Goal: Information Seeking & Learning: Learn about a topic

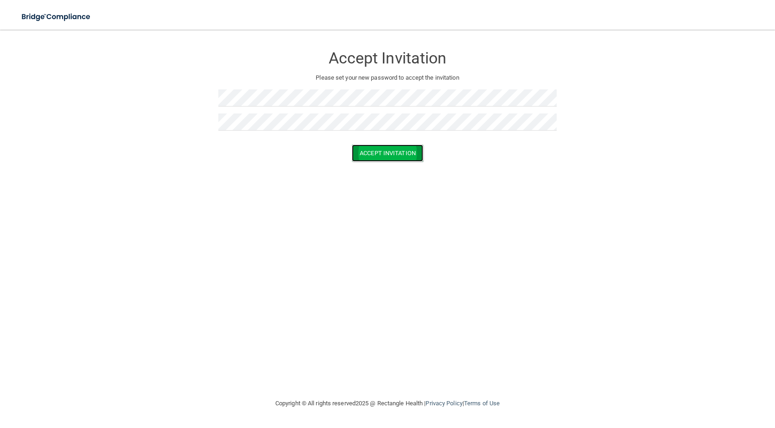
click at [379, 156] on button "Accept Invitation" at bounding box center [387, 153] width 71 height 17
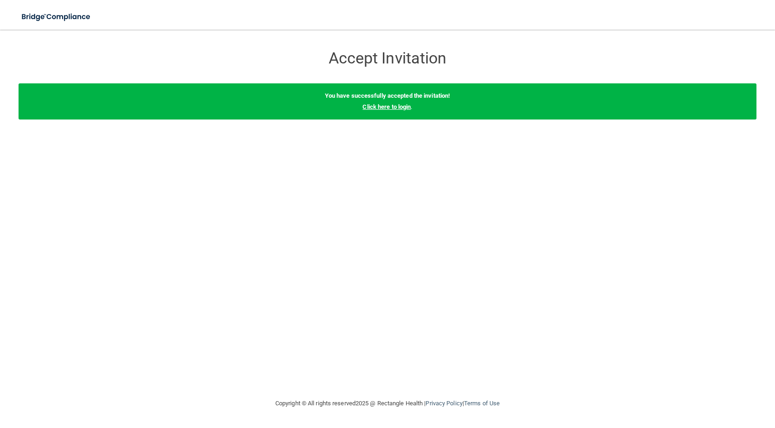
click at [382, 108] on link "Click here to login" at bounding box center [386, 106] width 48 height 7
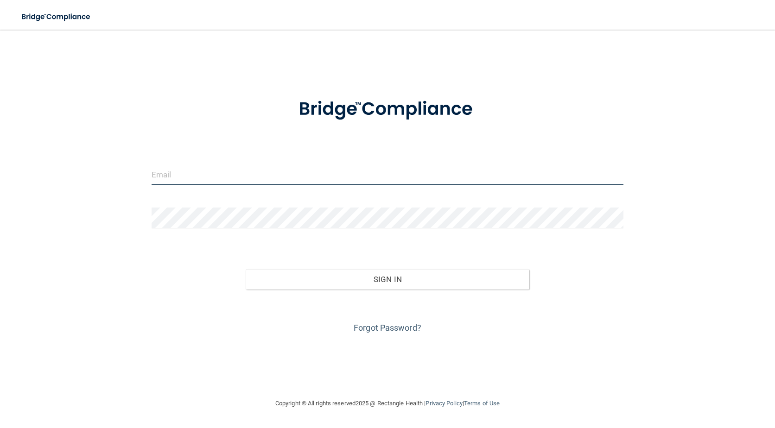
click at [267, 178] on input "email" at bounding box center [388, 174] width 472 height 21
type input "[PERSON_NAME][EMAIL_ADDRESS][DOMAIN_NAME]"
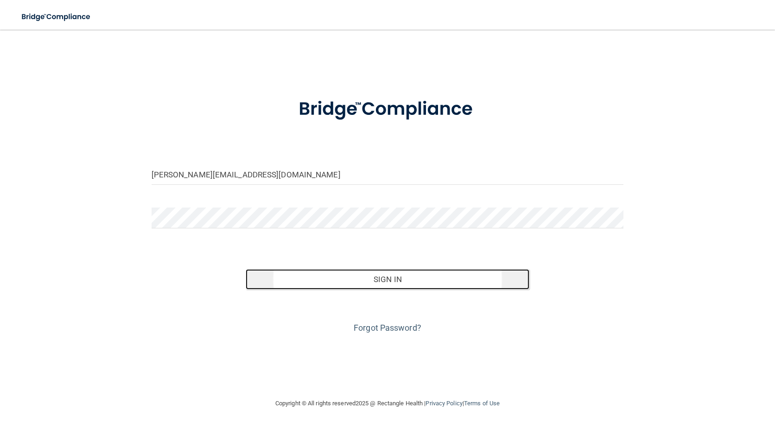
click at [398, 281] on button "Sign In" at bounding box center [387, 279] width 283 height 20
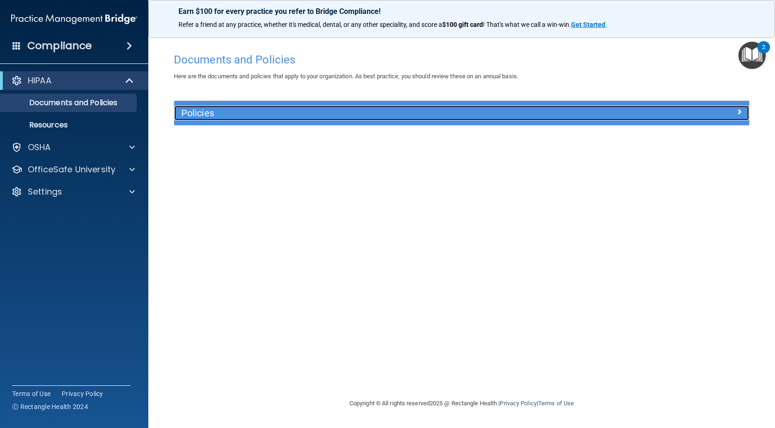
click at [673, 111] on div at bounding box center [677, 111] width 144 height 11
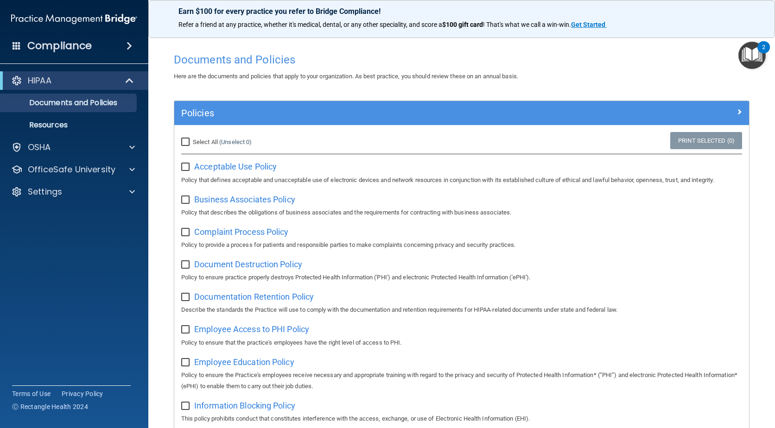
click at [186, 169] on input "checkbox" at bounding box center [186, 167] width 11 height 7
click at [188, 165] on input "checkbox" at bounding box center [186, 167] width 11 height 7
checkbox input "false"
click at [137, 145] on div at bounding box center [130, 147] width 23 height 11
click at [90, 166] on p "Safety Data Sheets" at bounding box center [69, 169] width 127 height 9
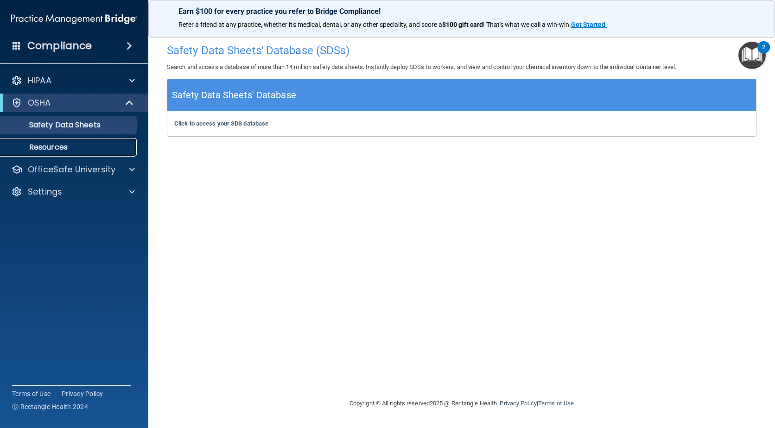
click at [52, 148] on p "Resources" at bounding box center [69, 147] width 127 height 9
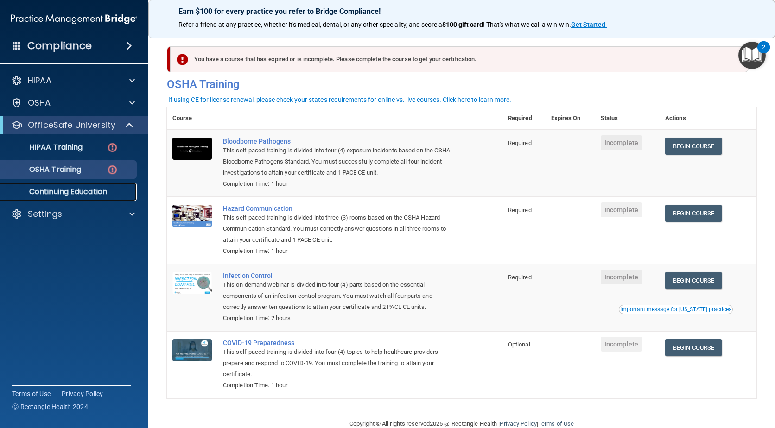
click at [57, 192] on p "Continuing Education" at bounding box center [69, 191] width 127 height 9
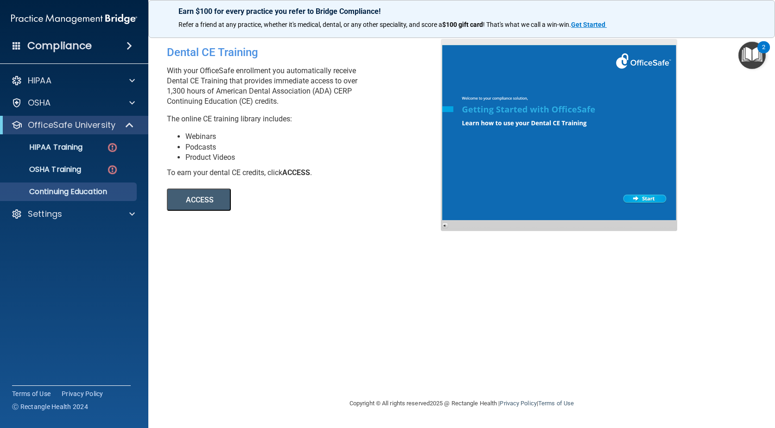
click at [753, 39] on main "Dental CE Training With your OfficeSafe enrollment you automatically receive De…" at bounding box center [461, 229] width 627 height 399
click at [753, 47] on img "Open Resource Center, 2 new notifications" at bounding box center [751, 55] width 27 height 27
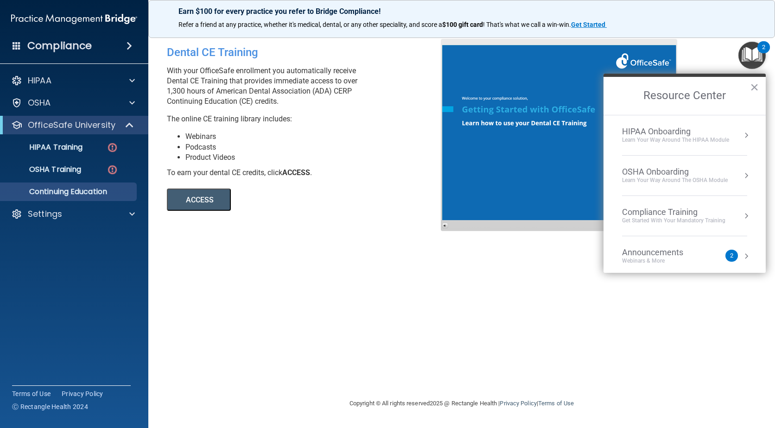
click at [532, 331] on div "Dental CE Training With your OfficeSafe enrollment you automatically receive De…" at bounding box center [462, 214] width 590 height 350
click at [627, 260] on div "Webinars & More" at bounding box center [662, 261] width 80 height 8
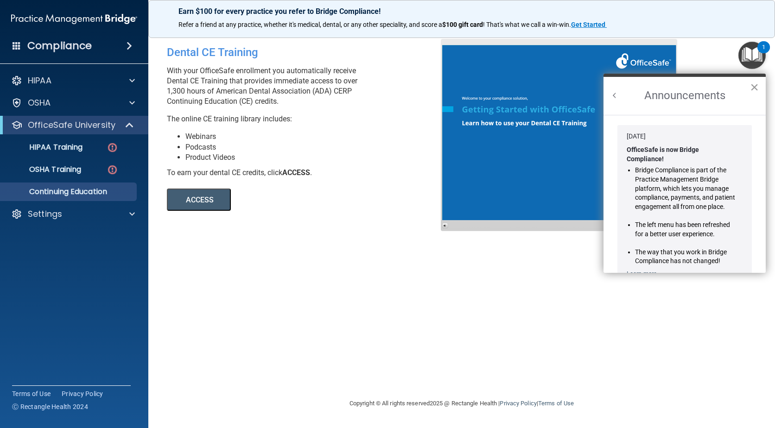
click at [755, 86] on button "×" at bounding box center [754, 87] width 9 height 15
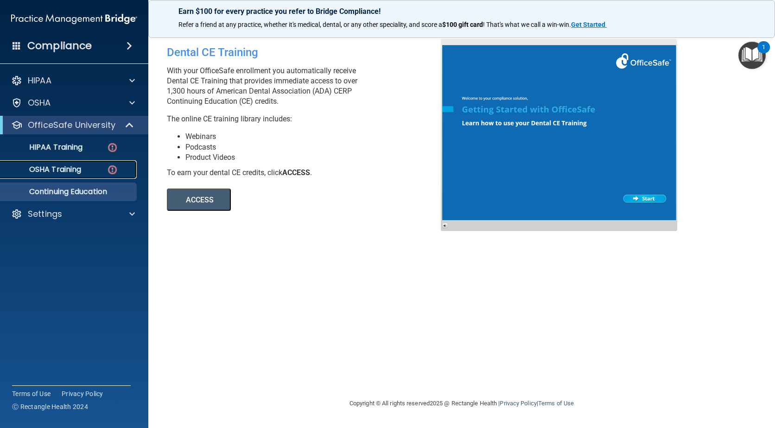
click at [61, 171] on p "OSHA Training" at bounding box center [43, 169] width 75 height 9
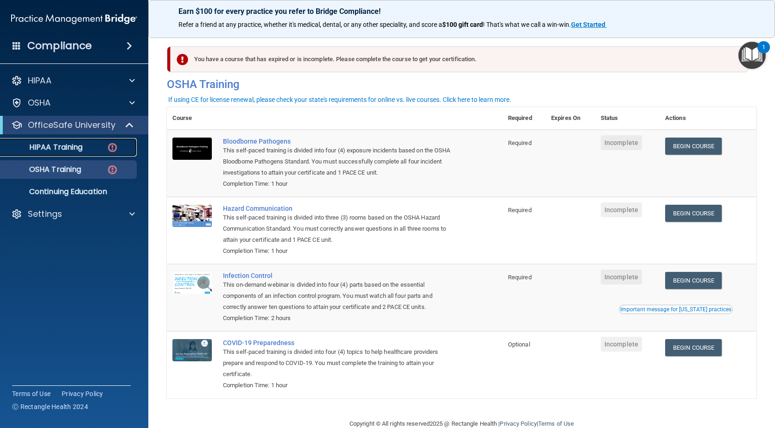
click at [112, 146] on img at bounding box center [113, 148] width 12 height 12
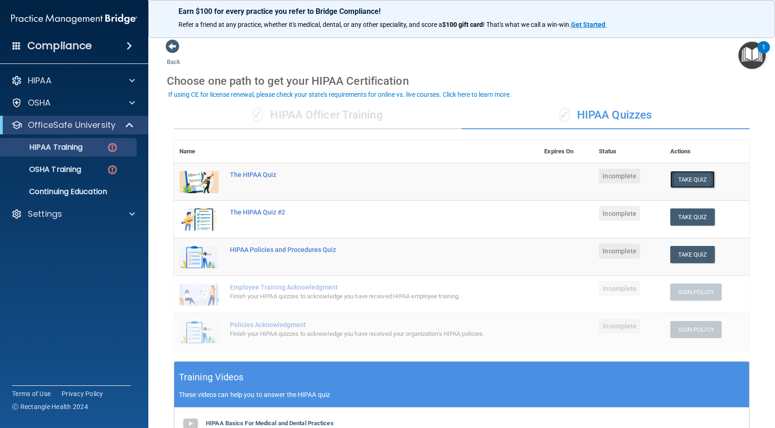
click at [702, 178] on button "Take Quiz" at bounding box center [692, 179] width 44 height 17
click at [58, 170] on p "OSHA Training" at bounding box center [43, 169] width 75 height 9
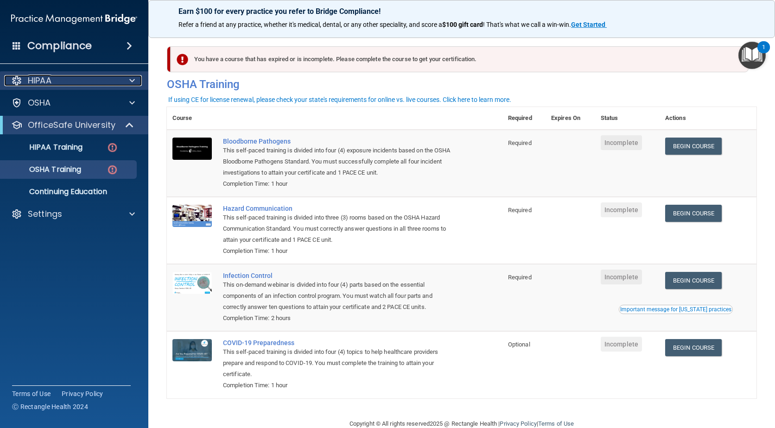
click at [129, 79] on span at bounding box center [132, 80] width 6 height 11
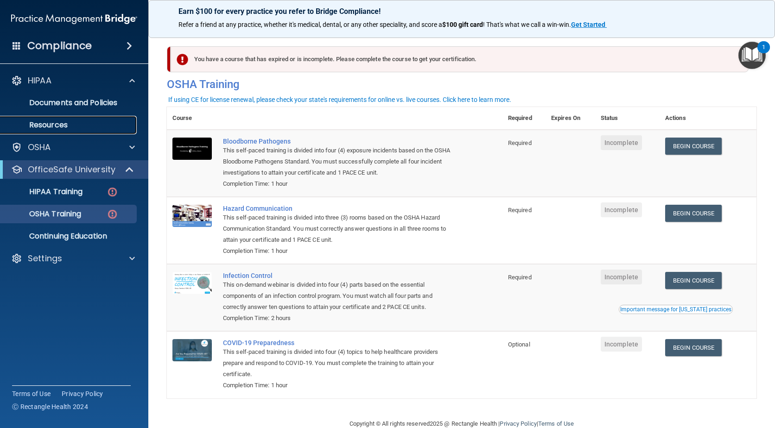
click at [64, 126] on p "Resources" at bounding box center [69, 125] width 127 height 9
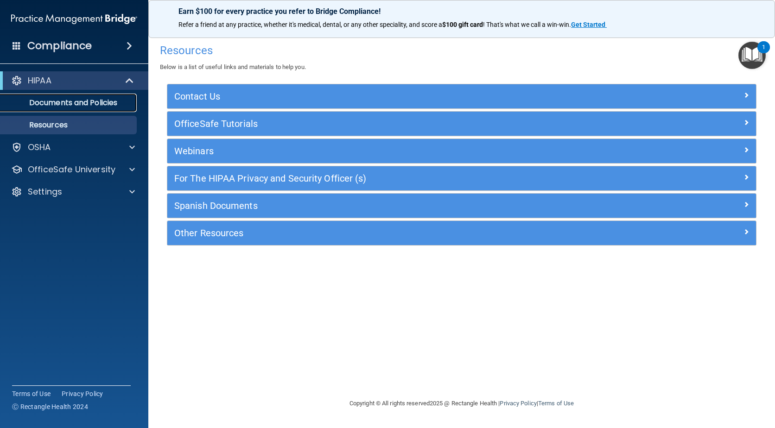
click at [62, 98] on p "Documents and Policies" at bounding box center [69, 102] width 127 height 9
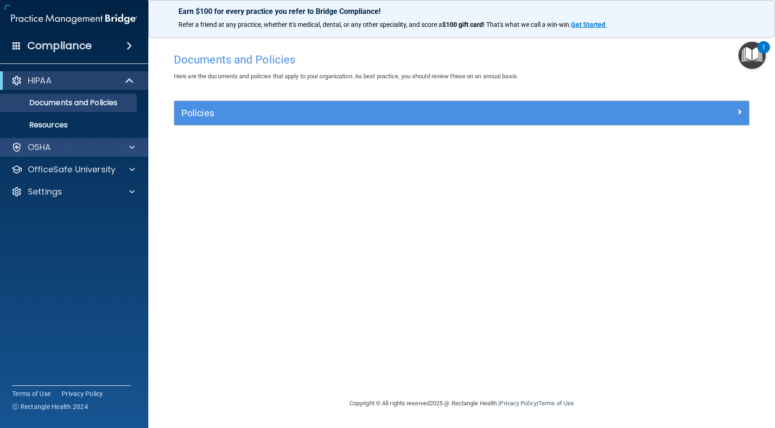
click at [91, 154] on div "OSHA" at bounding box center [74, 147] width 149 height 19
click at [127, 146] on div at bounding box center [130, 147] width 23 height 11
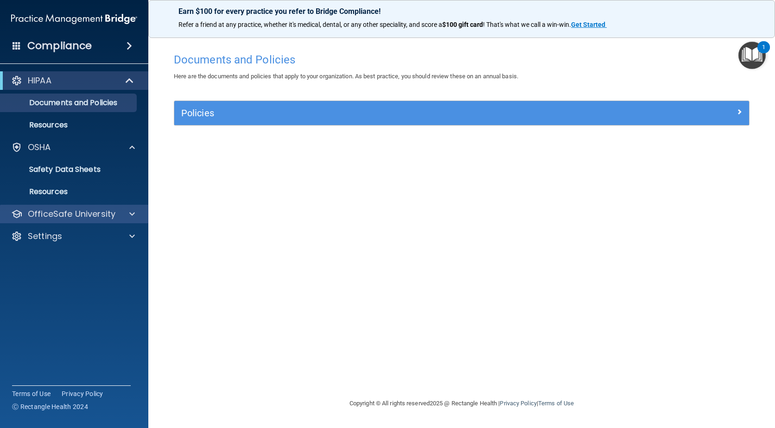
click at [133, 220] on div "OfficeSafe University" at bounding box center [74, 214] width 149 height 19
click at [133, 218] on span at bounding box center [132, 214] width 6 height 11
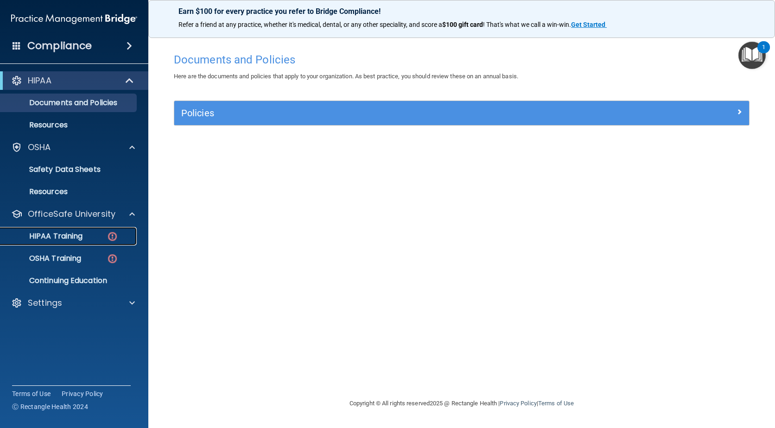
click at [67, 234] on p "HIPAA Training" at bounding box center [44, 236] width 76 height 9
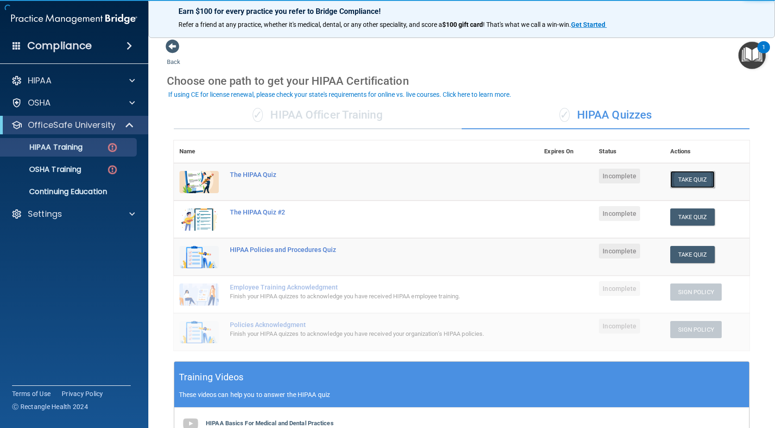
click at [686, 184] on button "Take Quiz" at bounding box center [692, 179] width 44 height 17
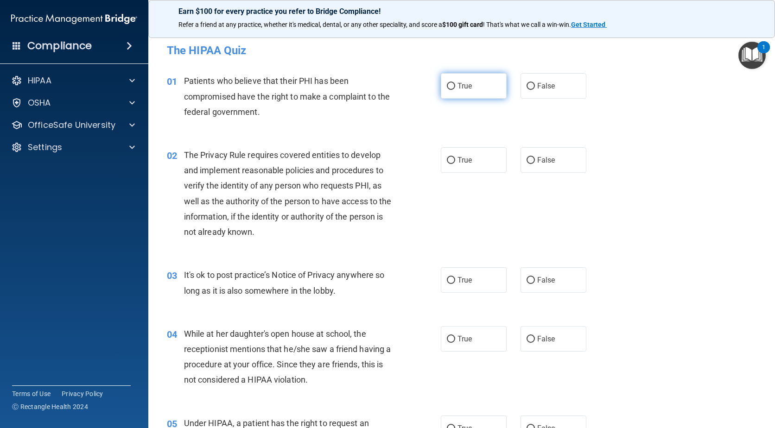
click at [447, 85] on input "True" at bounding box center [451, 86] width 8 height 7
radio input "true"
click at [447, 159] on input "True" at bounding box center [451, 160] width 8 height 7
radio input "true"
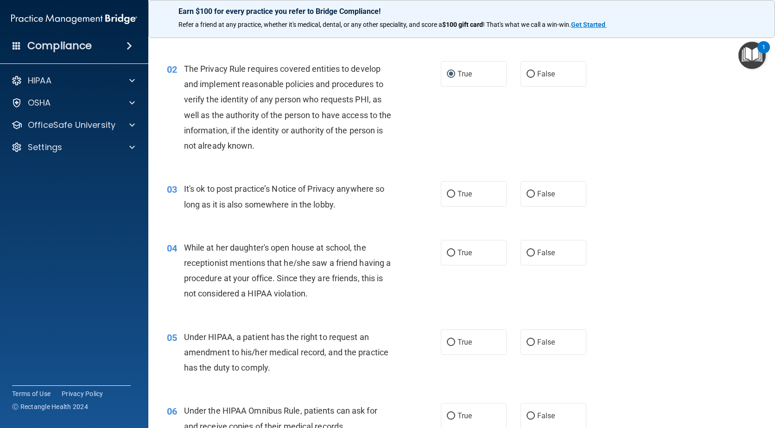
scroll to position [93, 0]
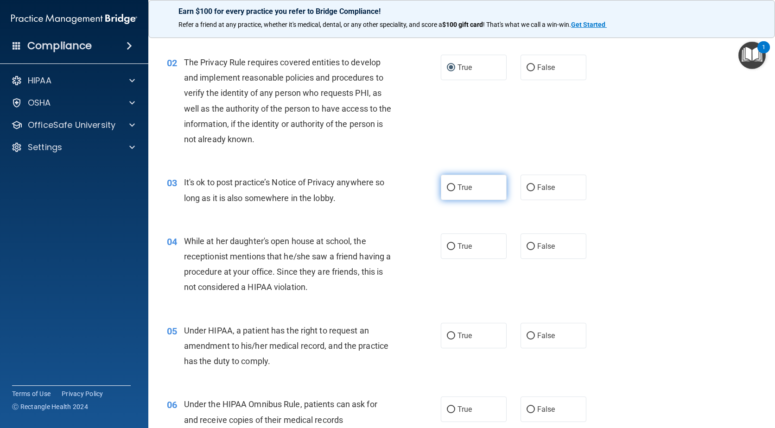
click at [447, 188] on input "True" at bounding box center [451, 187] width 8 height 7
radio input "true"
click at [527, 247] on input "False" at bounding box center [531, 246] width 8 height 7
radio input "true"
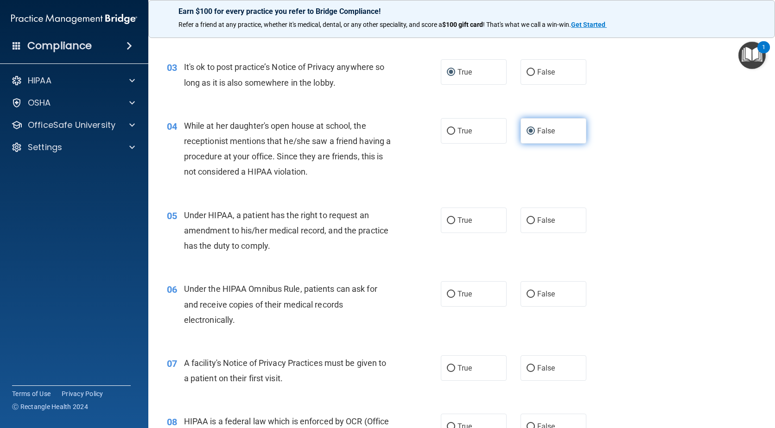
scroll to position [232, 0]
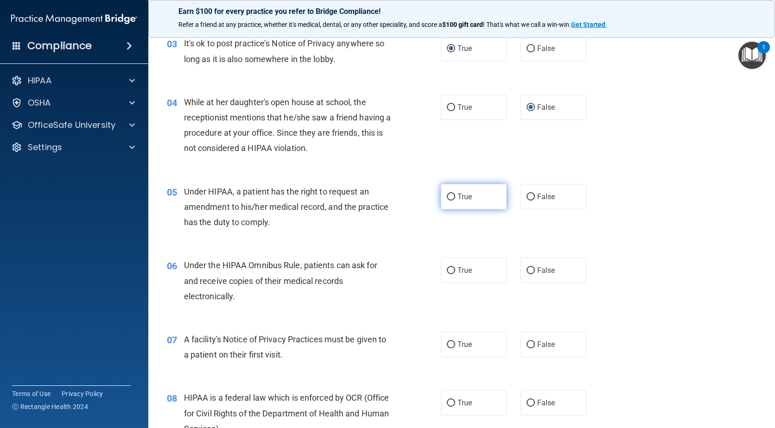
click at [447, 195] on input "True" at bounding box center [451, 197] width 8 height 7
radio input "true"
click at [448, 269] on input "True" at bounding box center [451, 270] width 8 height 7
radio input "true"
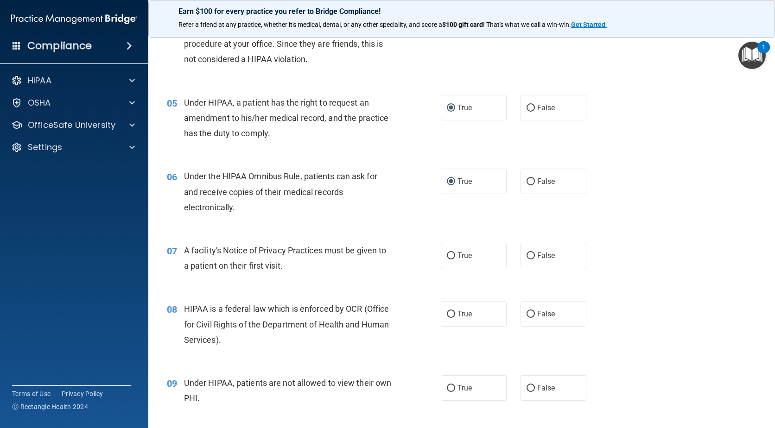
scroll to position [324, 0]
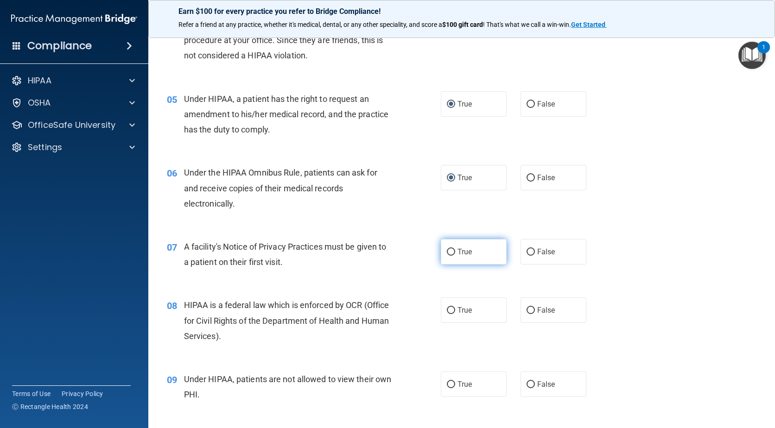
click at [447, 252] on input "True" at bounding box center [451, 252] width 8 height 7
radio input "true"
click at [448, 308] on input "True" at bounding box center [451, 310] width 8 height 7
radio input "true"
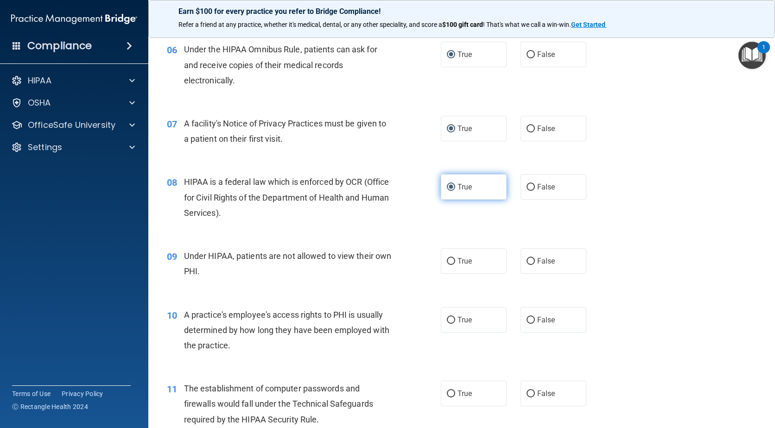
scroll to position [464, 0]
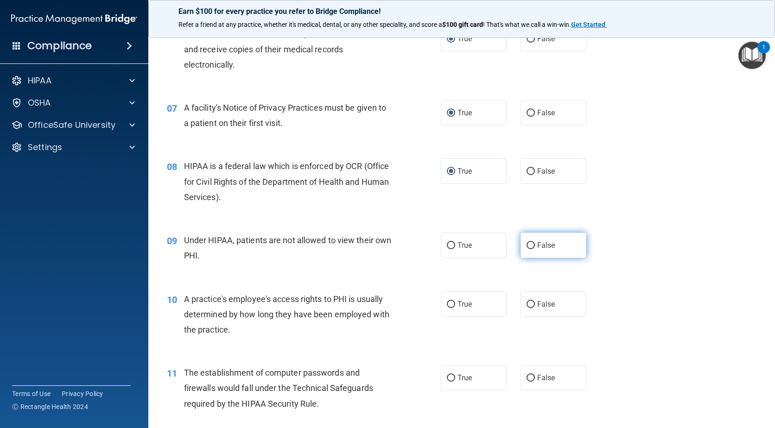
click at [527, 247] on input "False" at bounding box center [531, 245] width 8 height 7
radio input "true"
click at [527, 304] on input "False" at bounding box center [531, 304] width 8 height 7
radio input "true"
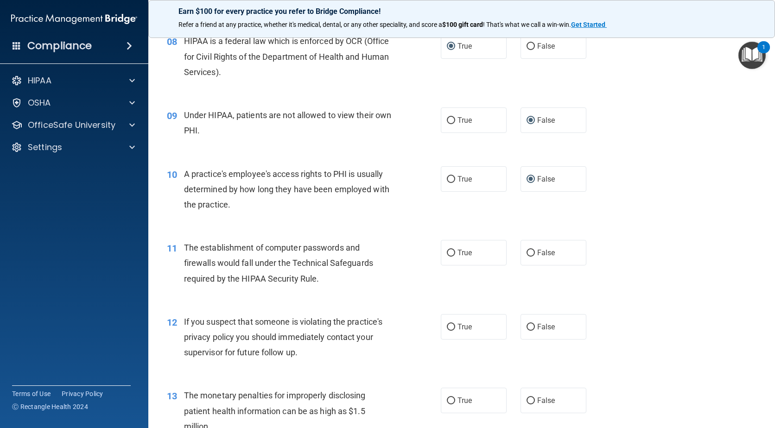
scroll to position [603, 0]
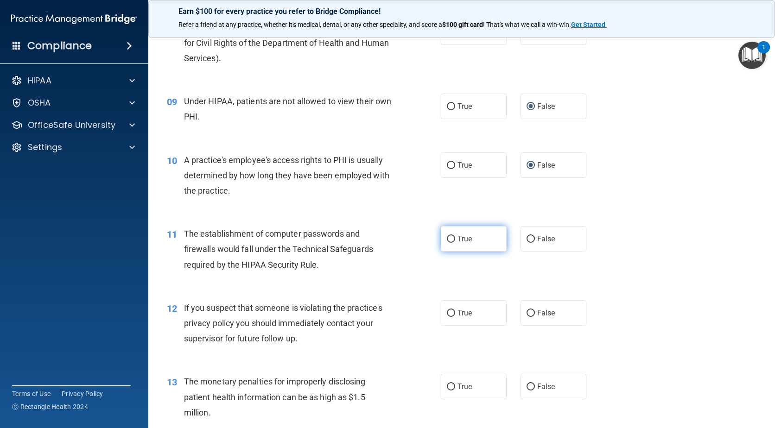
click at [451, 238] on input "True" at bounding box center [451, 239] width 8 height 7
radio input "true"
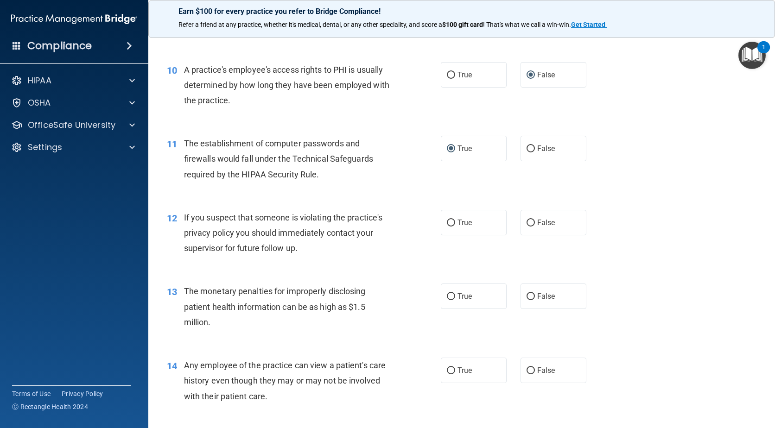
scroll to position [695, 0]
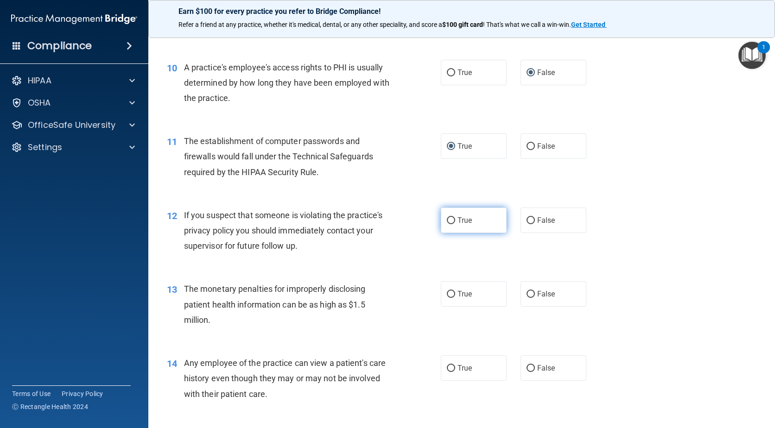
click at [441, 219] on label "True" at bounding box center [474, 220] width 66 height 25
click at [447, 219] on input "True" at bounding box center [451, 220] width 8 height 7
radio input "true"
click at [448, 295] on input "True" at bounding box center [451, 294] width 8 height 7
radio input "true"
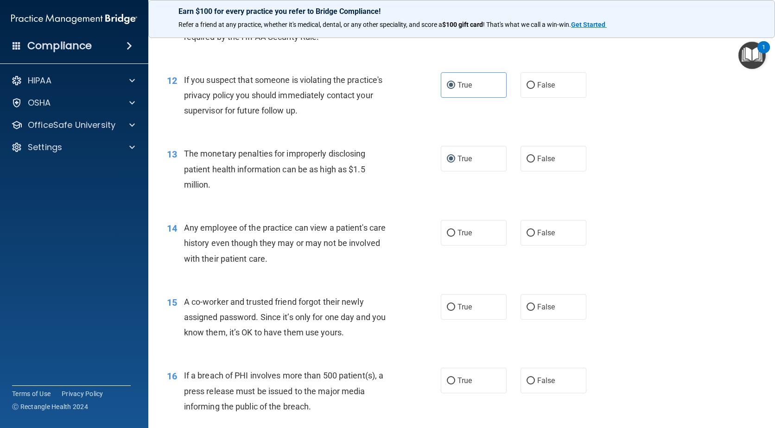
scroll to position [834, 0]
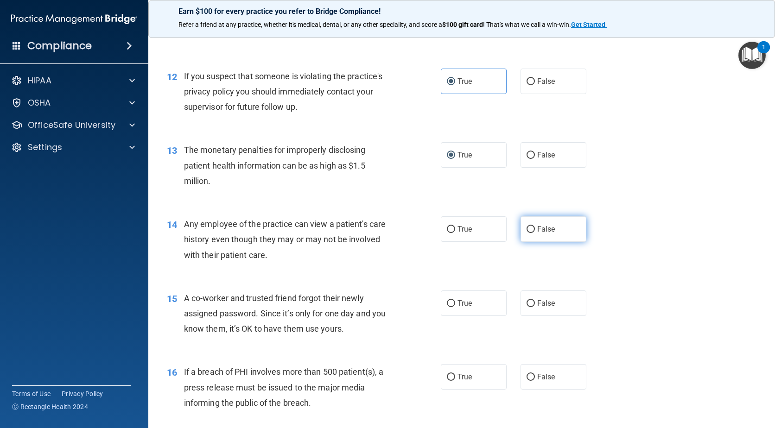
click at [528, 228] on input "False" at bounding box center [531, 229] width 8 height 7
radio input "true"
click at [527, 305] on input "False" at bounding box center [531, 303] width 8 height 7
radio input "true"
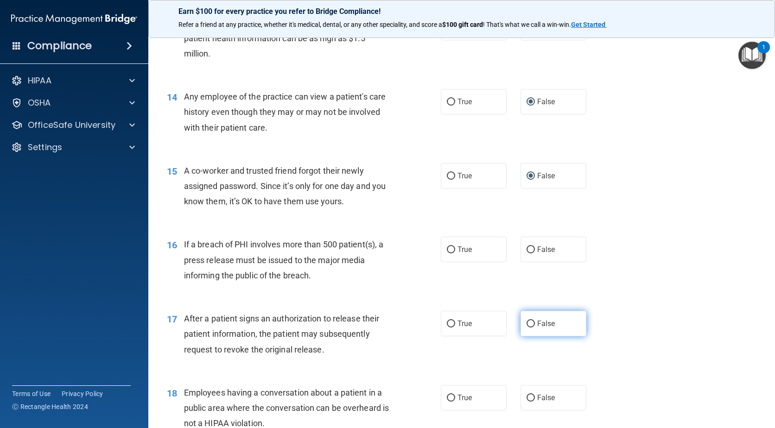
scroll to position [973, 0]
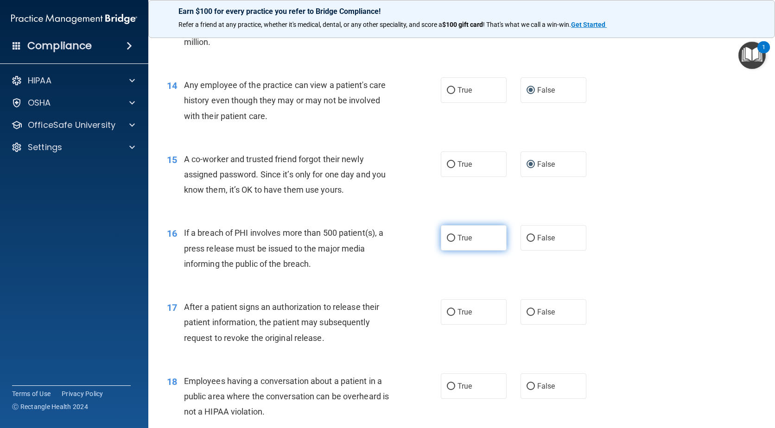
click at [447, 239] on input "True" at bounding box center [451, 238] width 8 height 7
radio input "true"
click at [449, 312] on input "True" at bounding box center [451, 312] width 8 height 7
radio input "true"
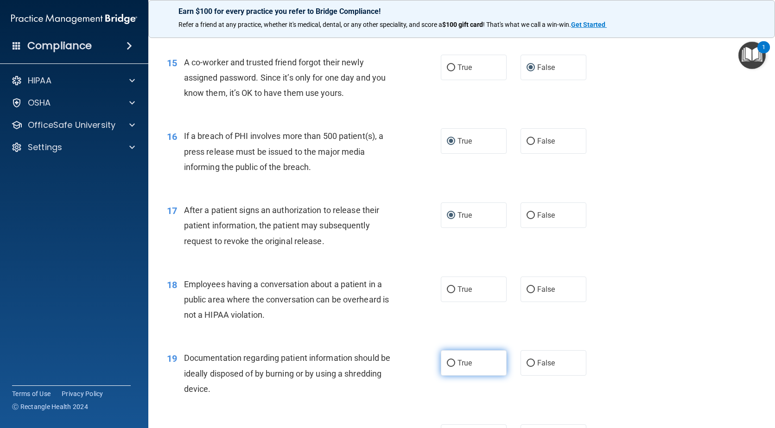
scroll to position [1112, 0]
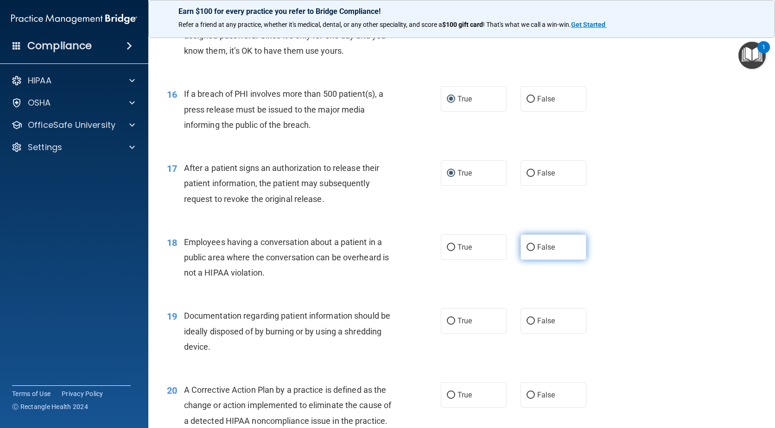
click at [530, 247] on input "False" at bounding box center [531, 247] width 8 height 7
radio input "true"
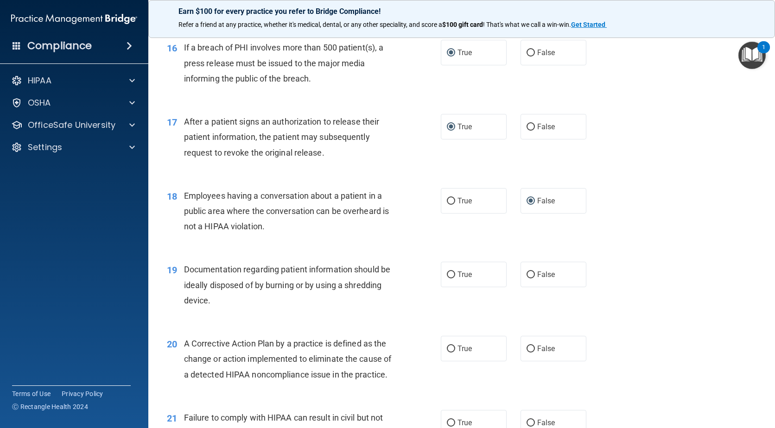
scroll to position [1205, 0]
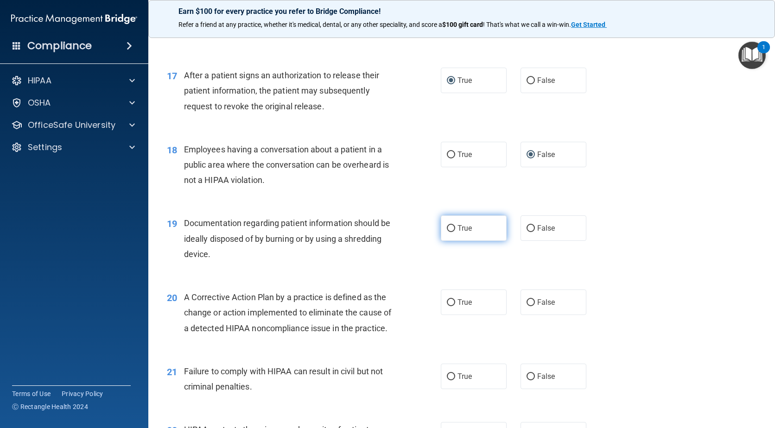
click at [447, 227] on input "True" at bounding box center [451, 228] width 8 height 7
radio input "true"
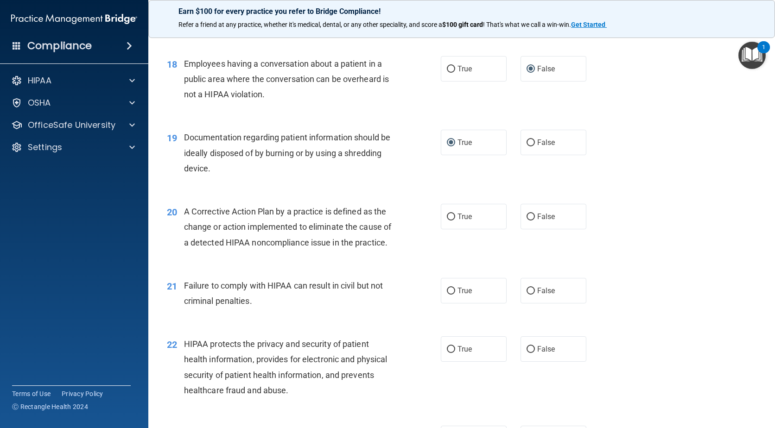
scroll to position [1298, 0]
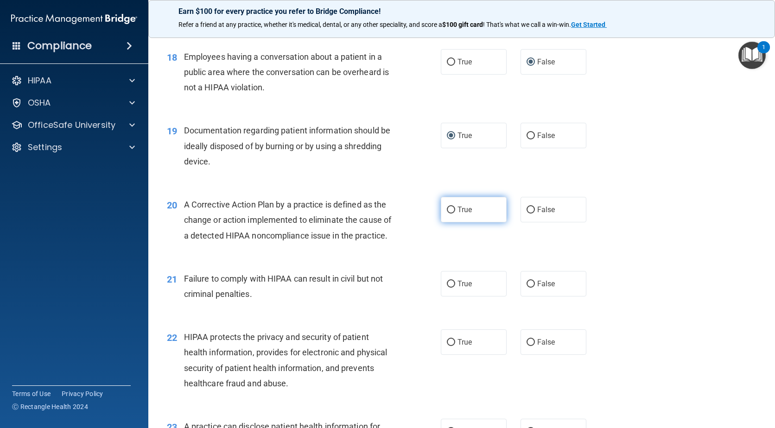
click at [448, 210] on input "True" at bounding box center [451, 210] width 8 height 7
radio input "true"
click at [527, 288] on input "False" at bounding box center [531, 284] width 8 height 7
radio input "true"
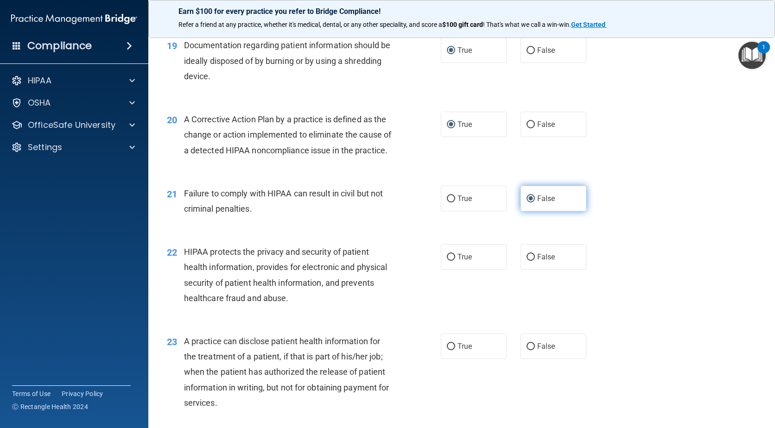
scroll to position [1437, 0]
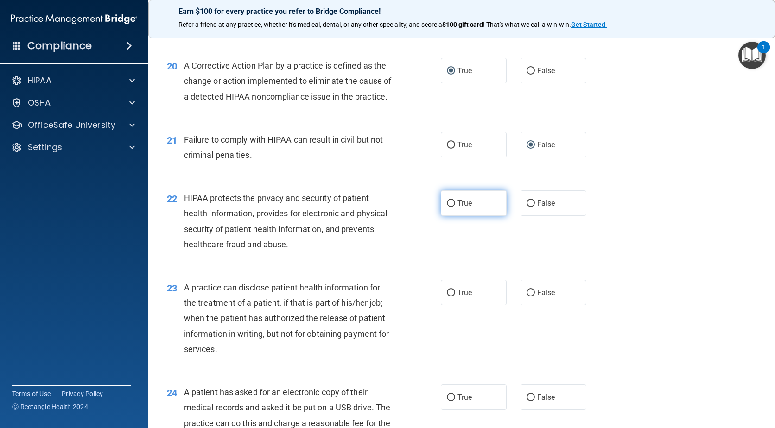
click at [447, 207] on input "True" at bounding box center [451, 203] width 8 height 7
radio input "true"
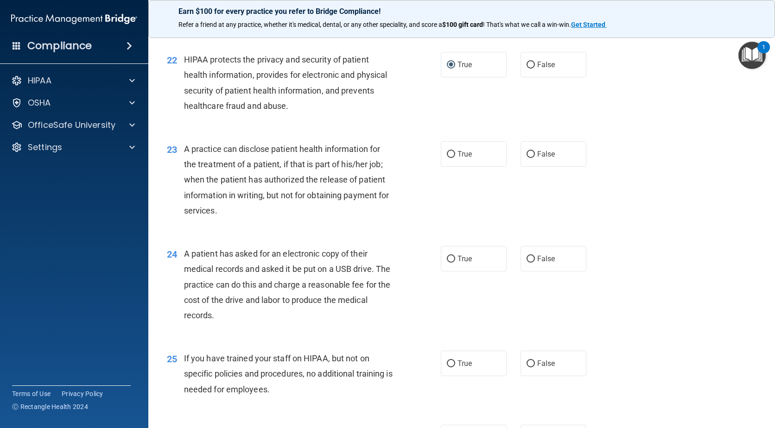
scroll to position [1576, 0]
click at [449, 158] on input "True" at bounding box center [451, 154] width 8 height 7
radio input "true"
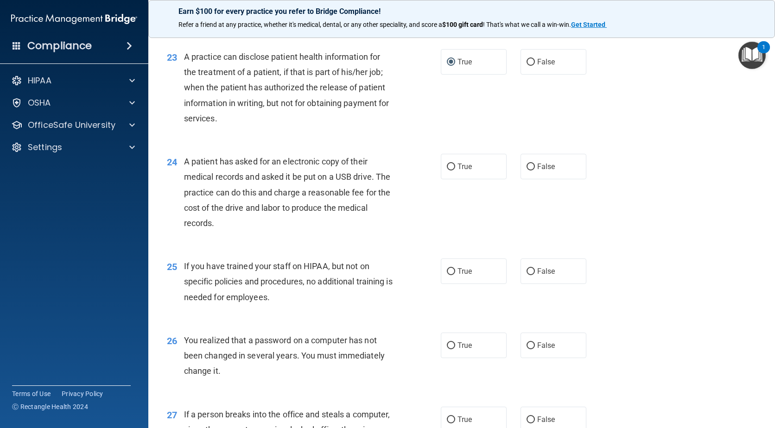
scroll to position [1669, 0]
click at [450, 170] on input "True" at bounding box center [451, 166] width 8 height 7
radio input "true"
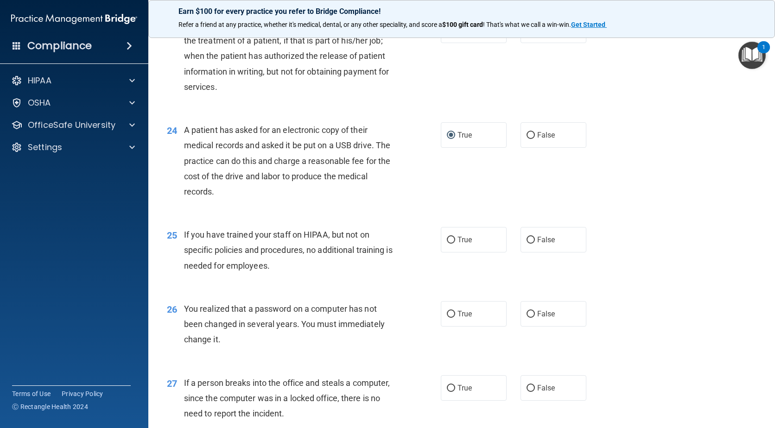
scroll to position [1761, 0]
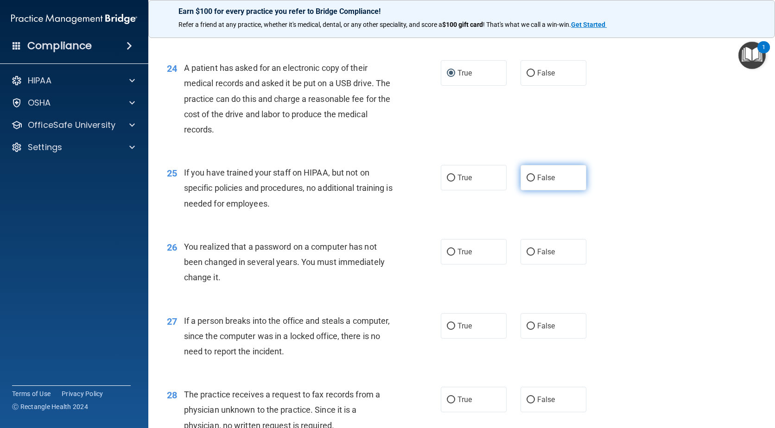
click at [527, 182] on input "False" at bounding box center [531, 178] width 8 height 7
radio input "true"
click at [450, 256] on input "True" at bounding box center [451, 252] width 8 height 7
radio input "true"
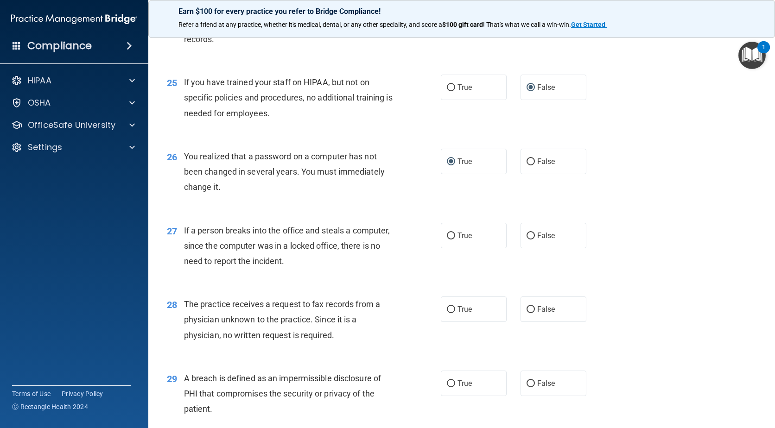
scroll to position [1854, 0]
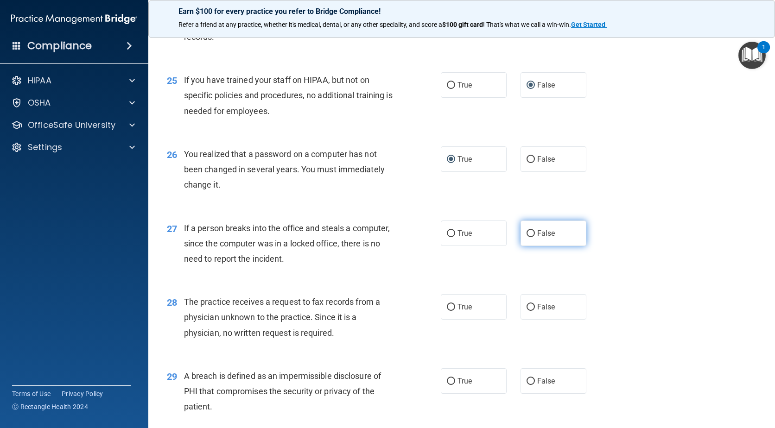
click at [528, 237] on input "False" at bounding box center [531, 233] width 8 height 7
radio input "true"
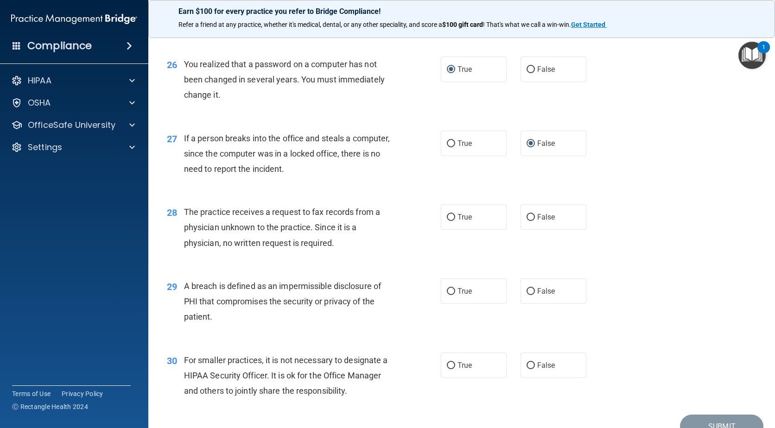
scroll to position [1947, 0]
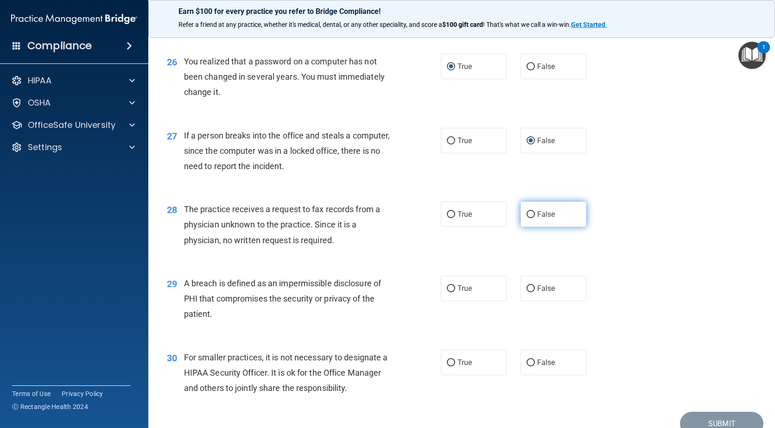
click at [527, 218] on input "False" at bounding box center [531, 214] width 8 height 7
radio input "true"
click at [447, 292] on input "True" at bounding box center [451, 289] width 8 height 7
radio input "true"
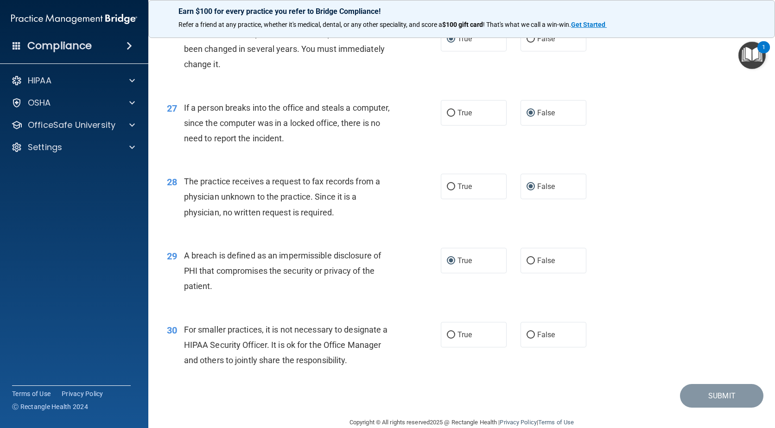
scroll to position [2007, 0]
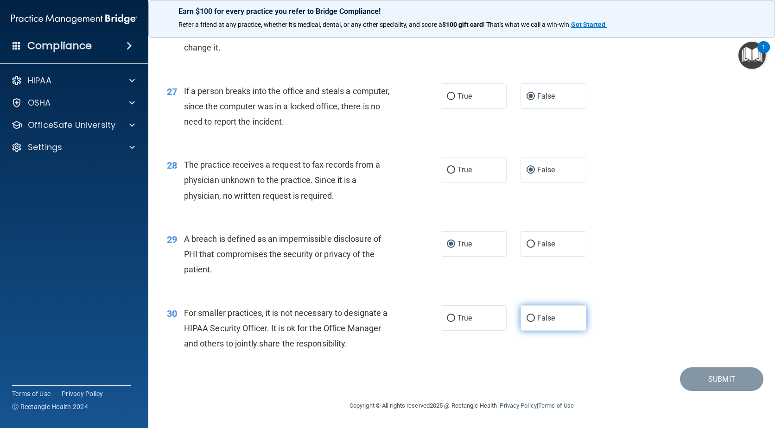
click at [529, 318] on input "False" at bounding box center [531, 318] width 8 height 7
radio input "true"
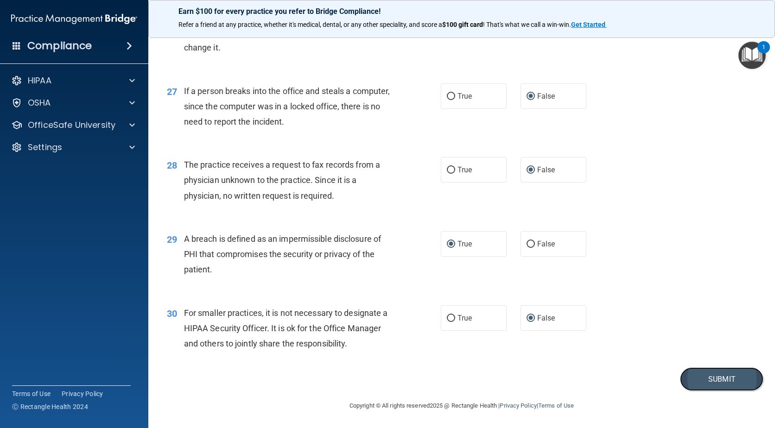
click at [715, 384] on button "Submit" at bounding box center [721, 380] width 83 height 24
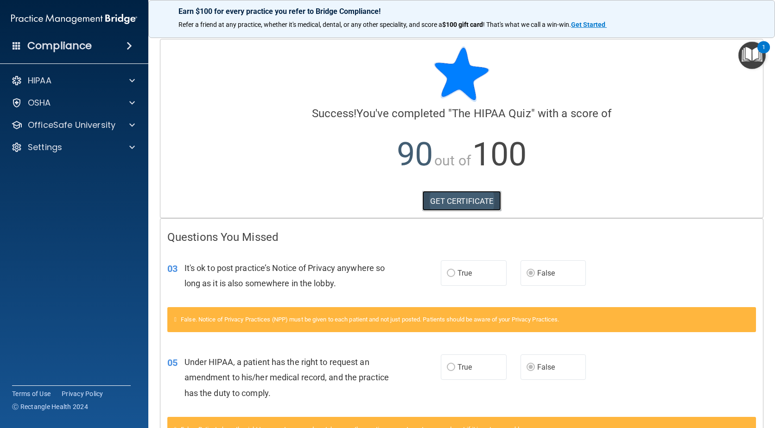
click at [462, 202] on link "GET CERTIFICATE" at bounding box center [461, 201] width 79 height 20
click at [130, 79] on span at bounding box center [132, 80] width 6 height 11
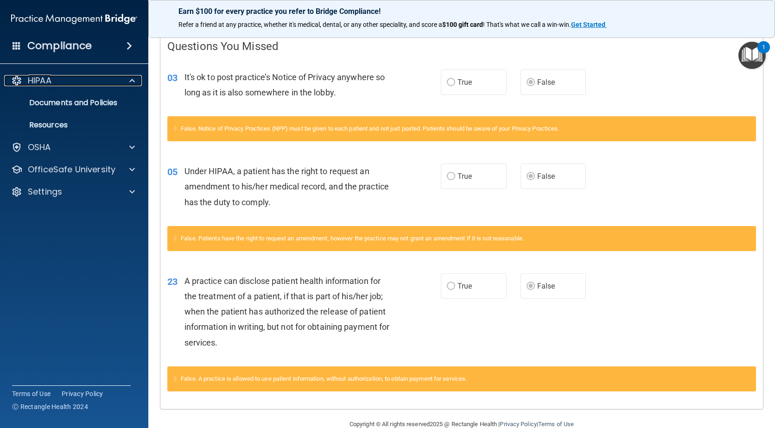
scroll to position [210, 0]
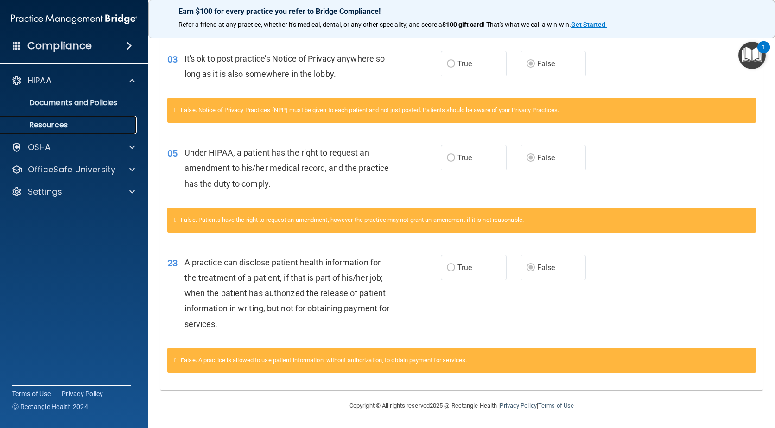
click at [60, 125] on p "Resources" at bounding box center [69, 125] width 127 height 9
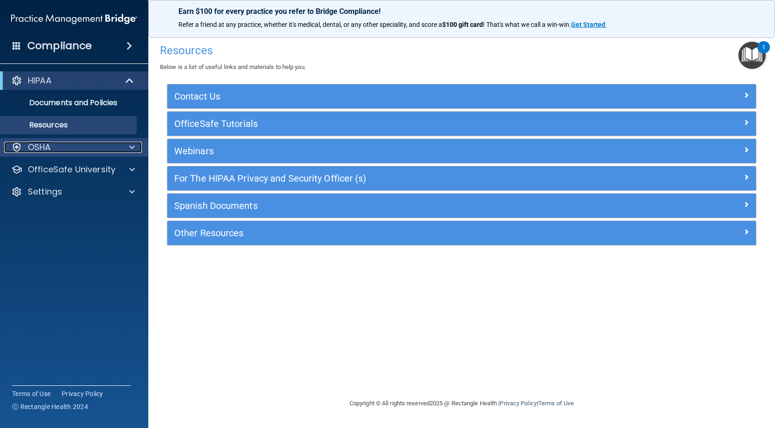
click at [51, 150] on div "OSHA" at bounding box center [61, 147] width 115 height 11
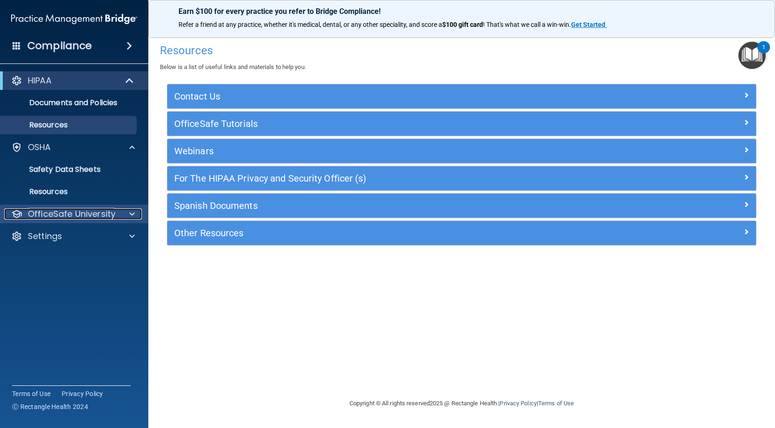
click at [129, 213] on span at bounding box center [132, 214] width 6 height 11
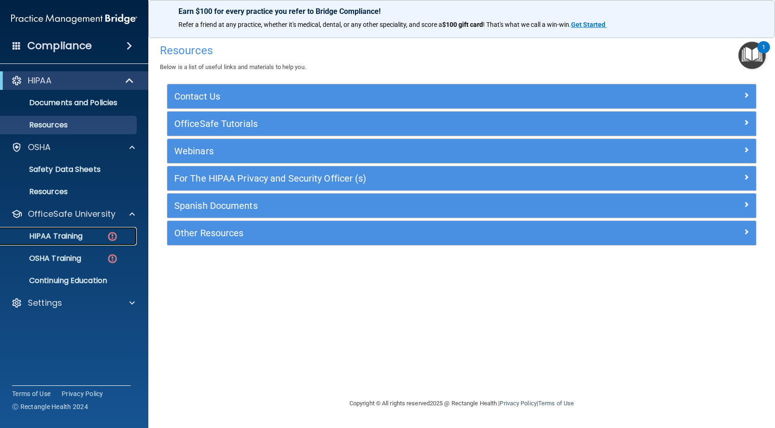
click at [84, 241] on link "HIPAA Training" at bounding box center [64, 236] width 146 height 19
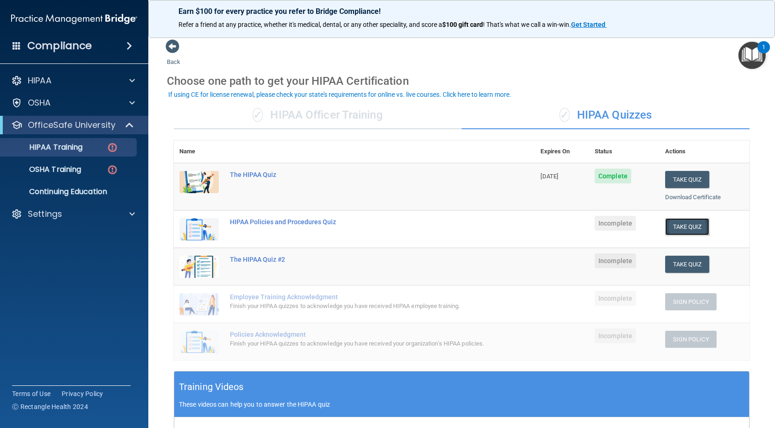
click at [686, 231] on button "Take Quiz" at bounding box center [687, 226] width 44 height 17
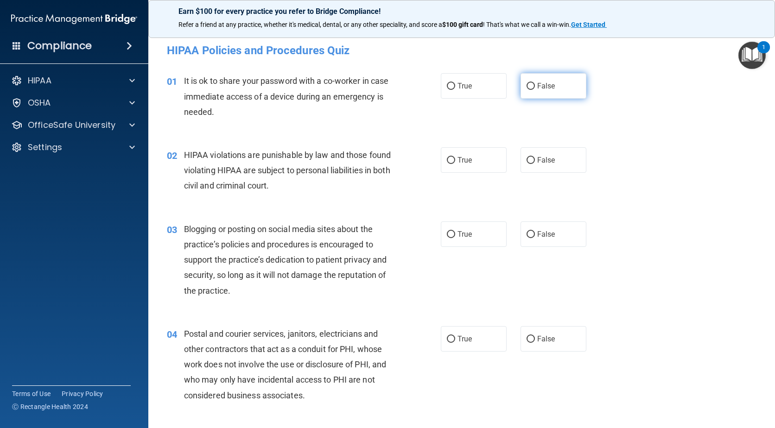
click at [527, 86] on input "False" at bounding box center [531, 86] width 8 height 7
radio input "true"
click at [447, 158] on input "True" at bounding box center [451, 160] width 8 height 7
radio input "true"
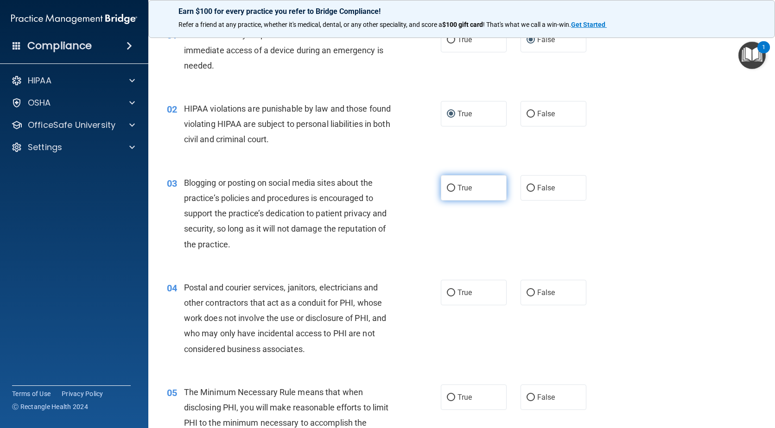
click at [448, 185] on input "True" at bounding box center [451, 188] width 8 height 7
radio input "true"
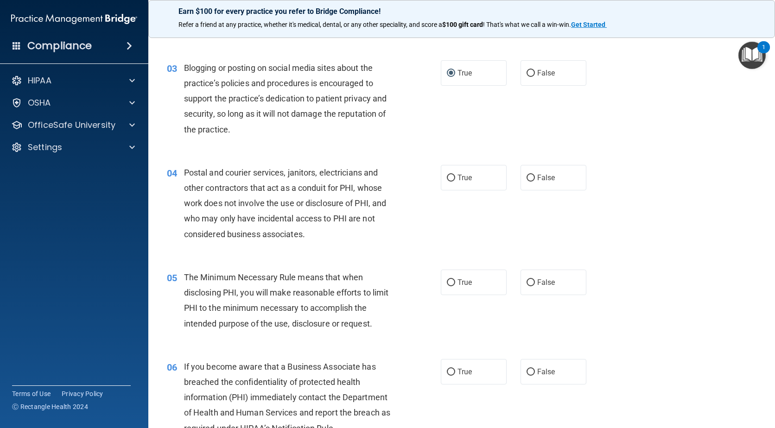
scroll to position [185, 0]
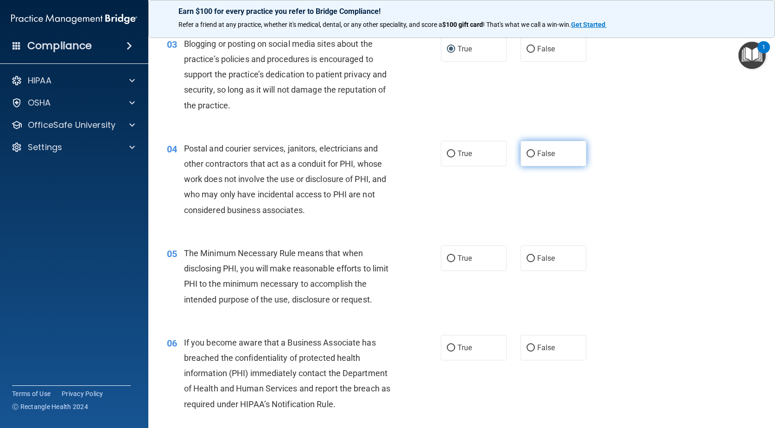
click at [527, 152] on input "False" at bounding box center [531, 154] width 8 height 7
radio input "true"
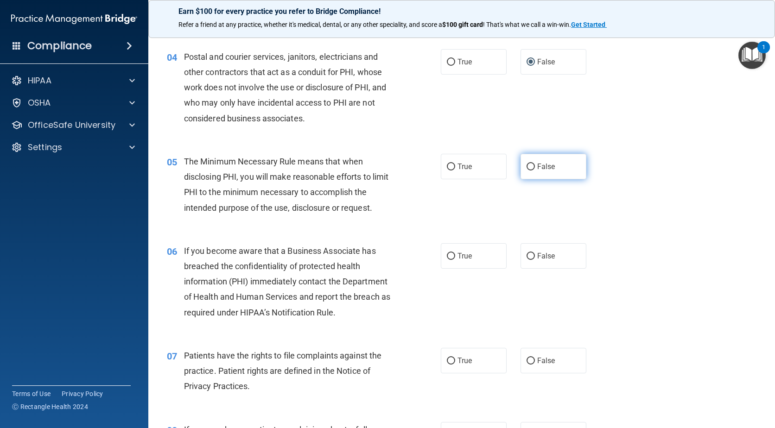
scroll to position [278, 0]
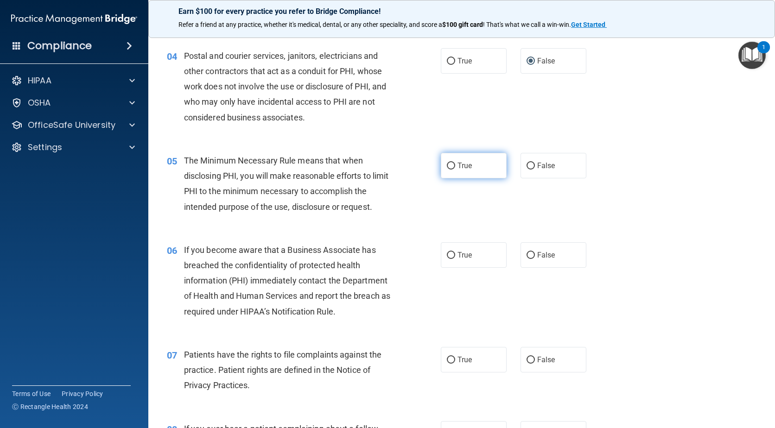
click at [447, 165] on input "True" at bounding box center [451, 166] width 8 height 7
radio input "true"
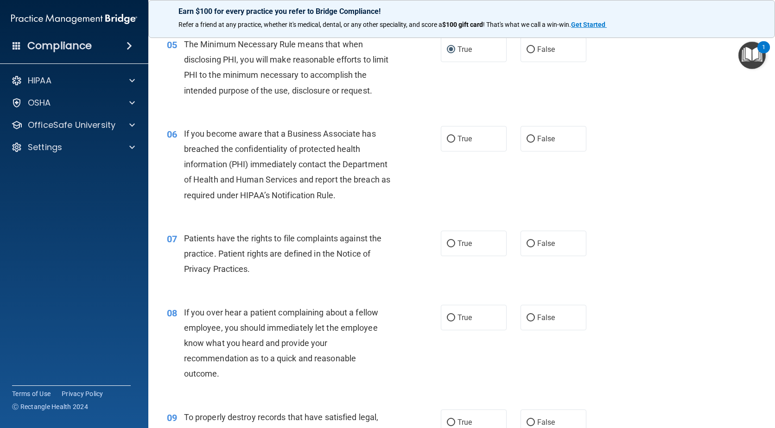
scroll to position [417, 0]
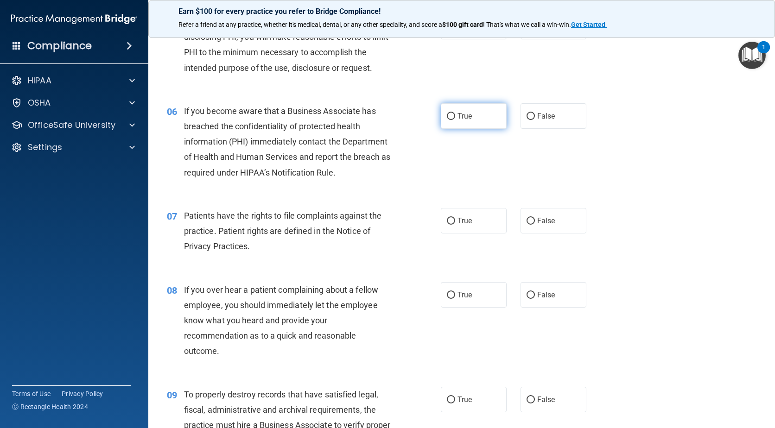
click at [447, 113] on input "True" at bounding box center [451, 116] width 8 height 7
radio input "true"
click at [448, 222] on input "True" at bounding box center [451, 221] width 8 height 7
radio input "true"
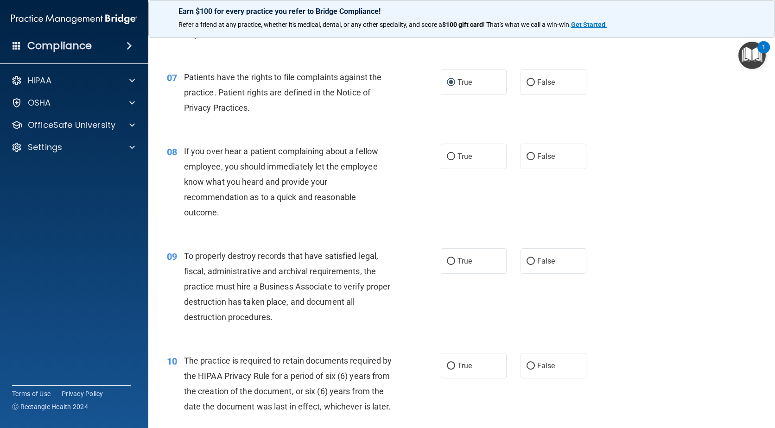
scroll to position [556, 0]
click at [527, 155] on input "False" at bounding box center [531, 156] width 8 height 7
radio input "true"
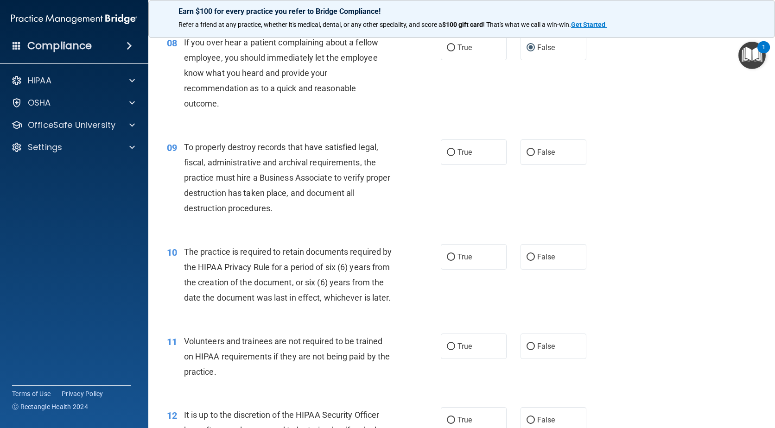
scroll to position [695, 0]
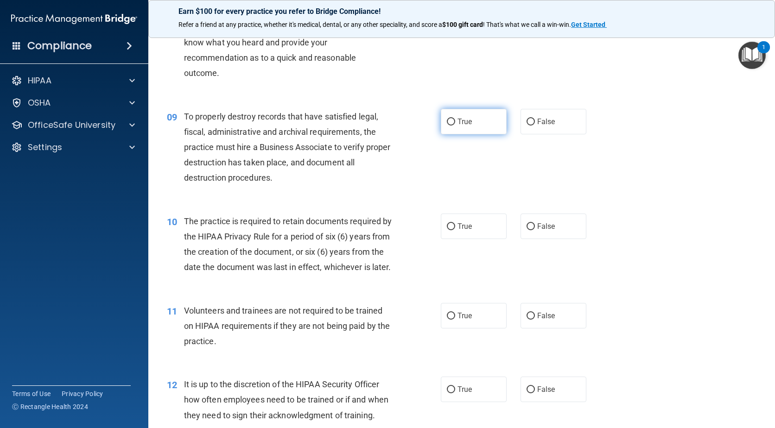
click at [447, 121] on input "True" at bounding box center [451, 122] width 8 height 7
radio input "true"
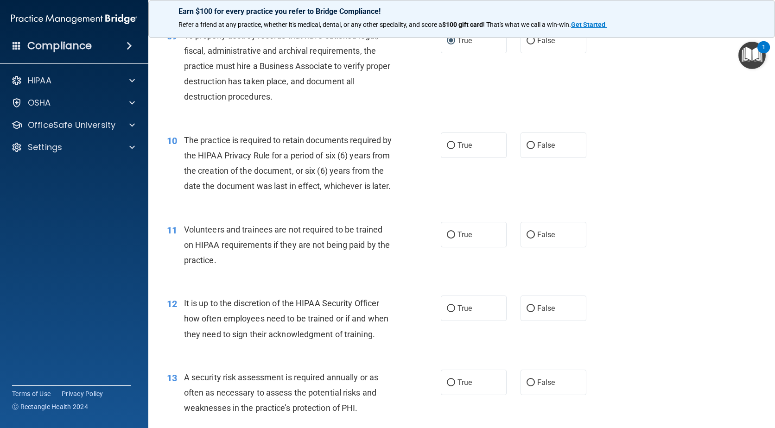
scroll to position [788, 0]
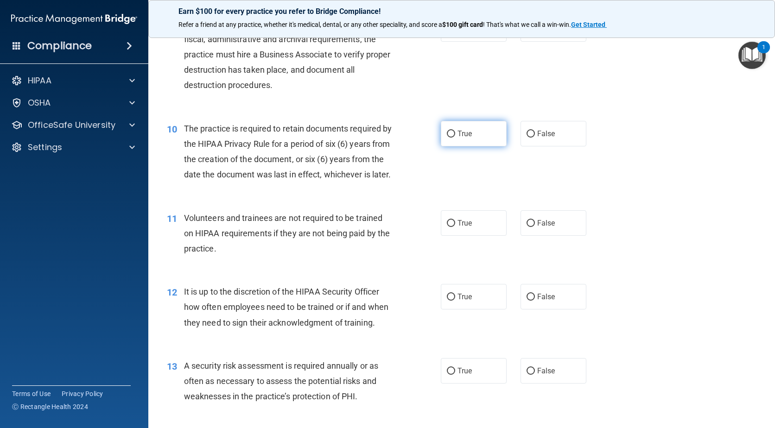
click at [448, 134] on input "True" at bounding box center [451, 134] width 8 height 7
radio input "true"
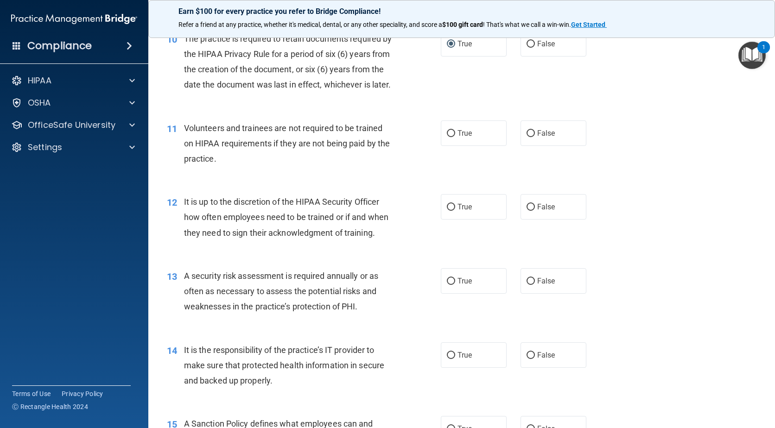
scroll to position [881, 0]
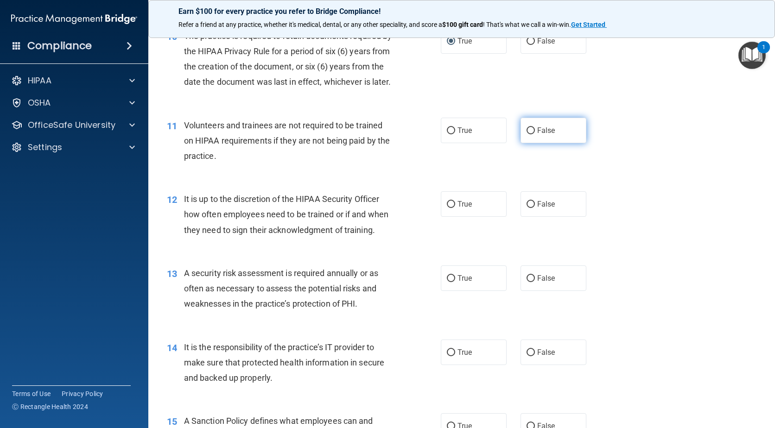
click at [527, 134] on input "False" at bounding box center [531, 130] width 8 height 7
radio input "true"
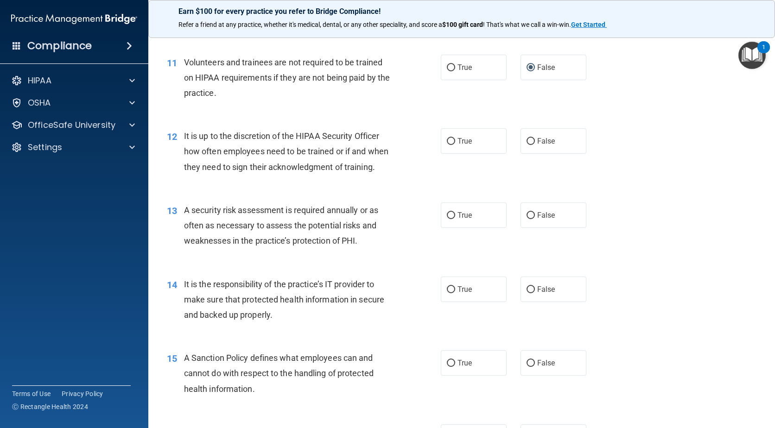
scroll to position [973, 0]
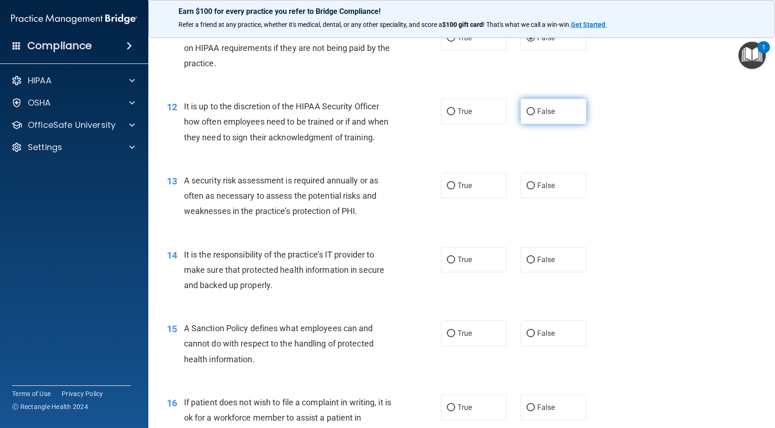
click at [527, 115] on input "False" at bounding box center [531, 111] width 8 height 7
radio input "true"
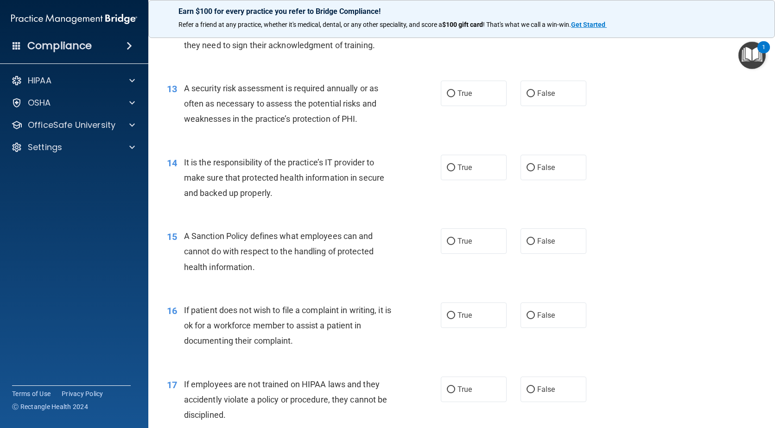
scroll to position [1066, 0]
click at [449, 97] on input "True" at bounding box center [451, 93] width 8 height 7
radio input "true"
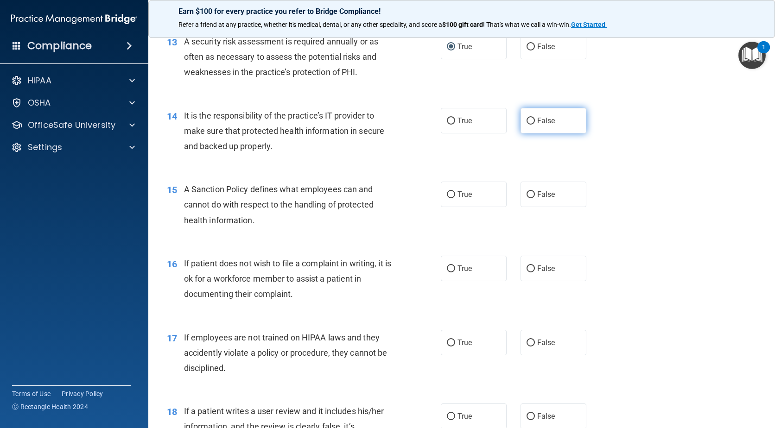
click at [527, 125] on input "False" at bounding box center [531, 121] width 8 height 7
radio input "true"
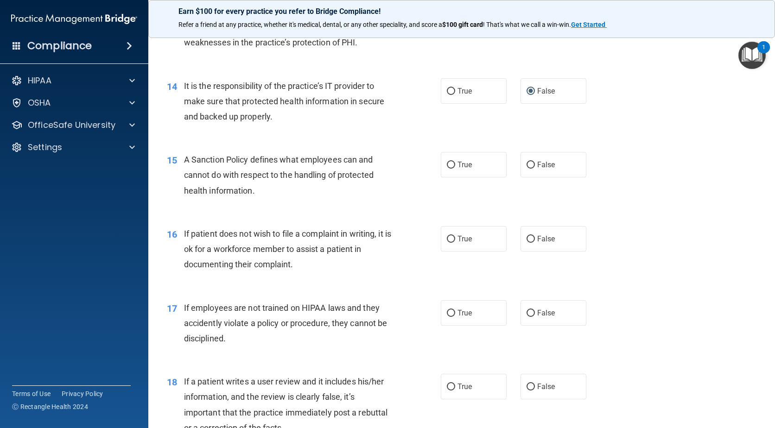
scroll to position [1159, 0]
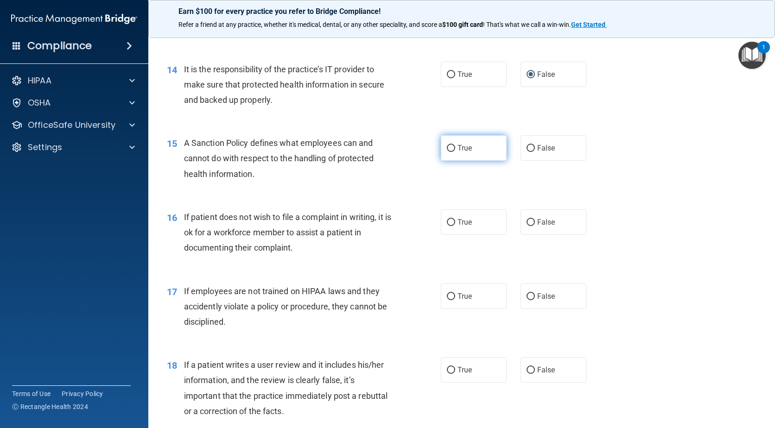
click at [447, 152] on input "True" at bounding box center [451, 148] width 8 height 7
radio input "true"
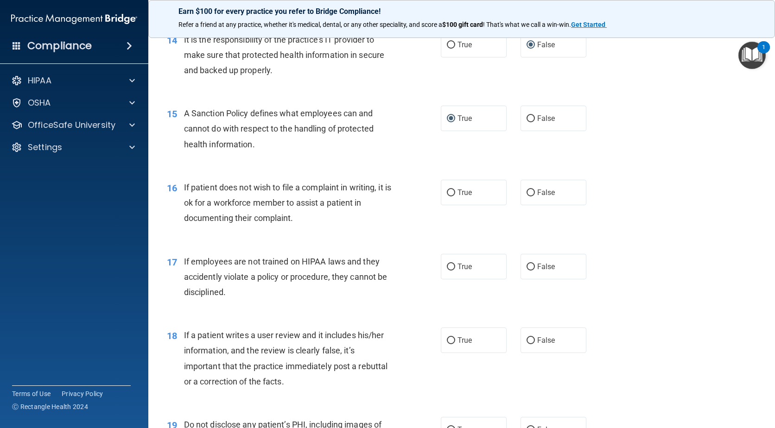
scroll to position [1205, 0]
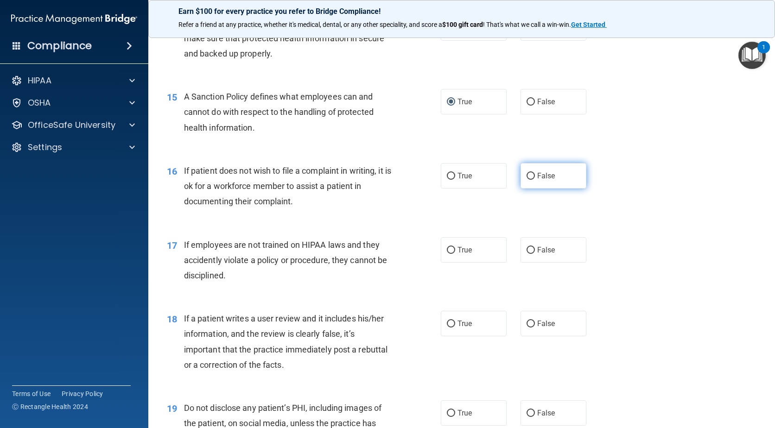
click at [529, 180] on input "False" at bounding box center [531, 176] width 8 height 7
radio input "true"
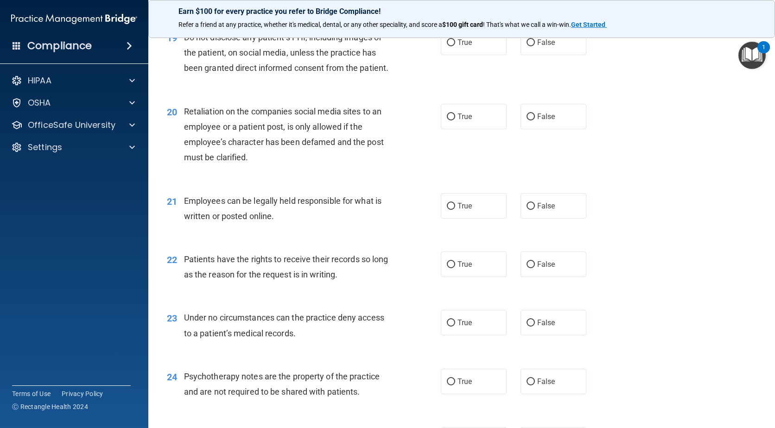
scroll to position [1715, 0]
